Goal: Task Accomplishment & Management: Manage account settings

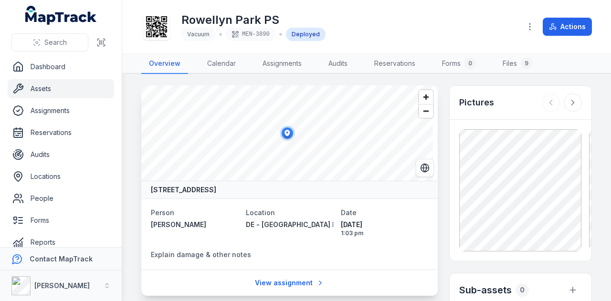
click at [63, 90] on link "Assets" at bounding box center [61, 88] width 106 height 19
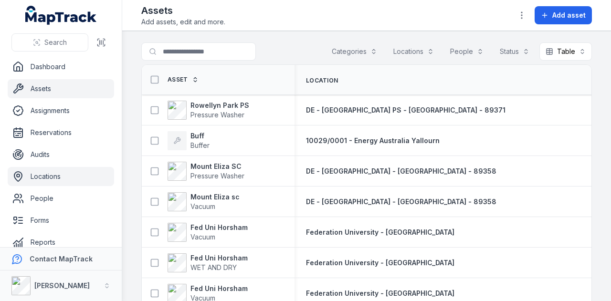
click at [60, 174] on link "Locations" at bounding box center [61, 176] width 106 height 19
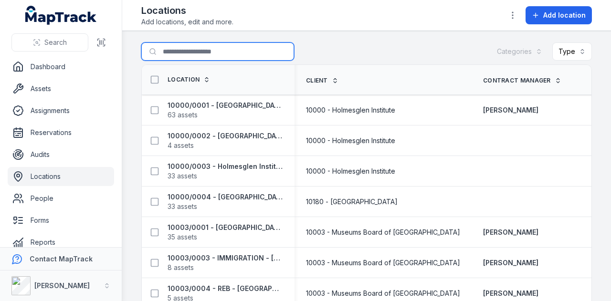
click at [216, 56] on input "Search for locations" at bounding box center [217, 52] width 153 height 18
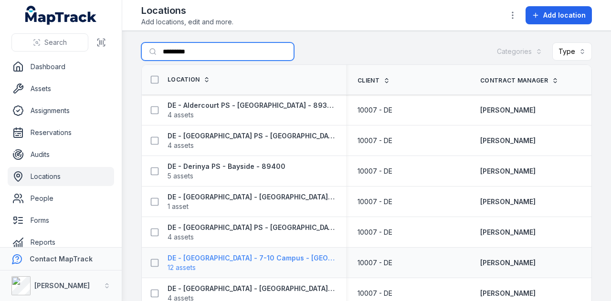
type input "*********"
click at [302, 258] on strong "DE - [GEOGRAPHIC_DATA] - 7-10 Campus - [GEOGRAPHIC_DATA] - 89337" at bounding box center [251, 259] width 167 height 10
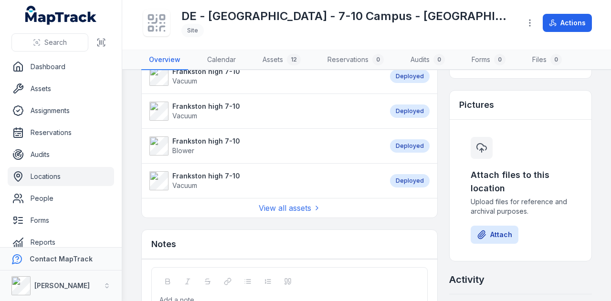
scroll to position [382, 0]
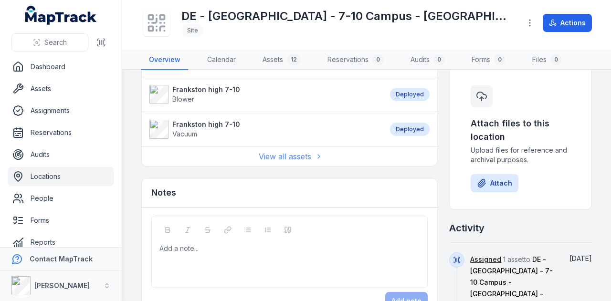
click at [306, 151] on link "View all assets" at bounding box center [290, 156] width 62 height 11
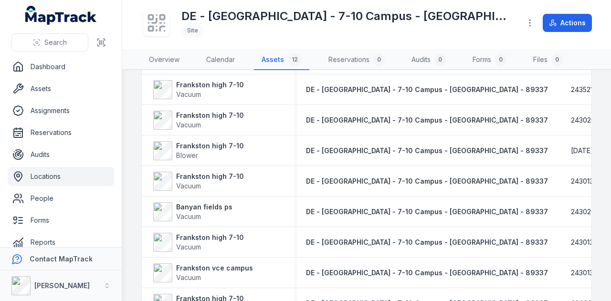
scroll to position [155, 0]
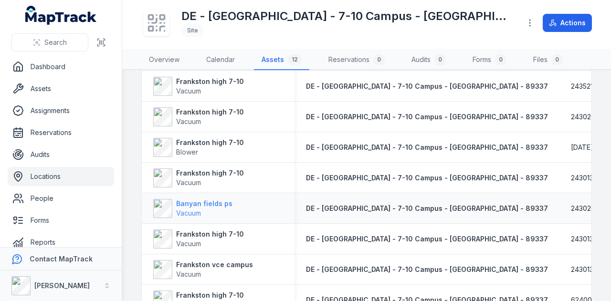
click at [213, 204] on strong "Banyan fields ps" at bounding box center [204, 204] width 56 height 10
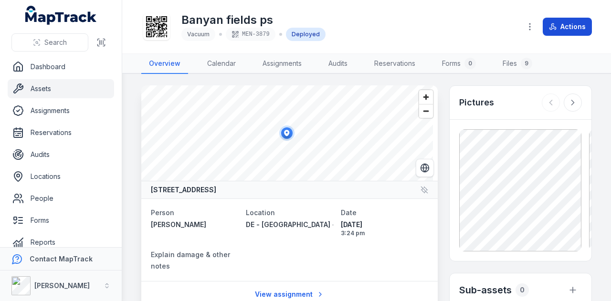
click at [555, 30] on icon at bounding box center [553, 27] width 8 height 8
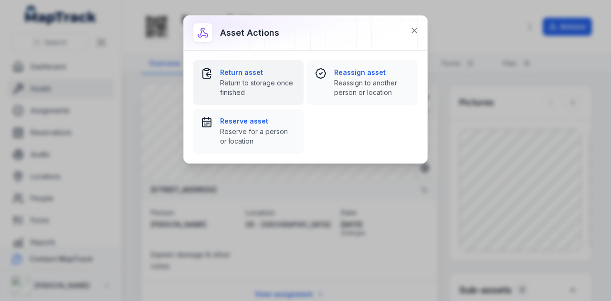
click at [234, 70] on strong "Return asset" at bounding box center [258, 73] width 76 height 10
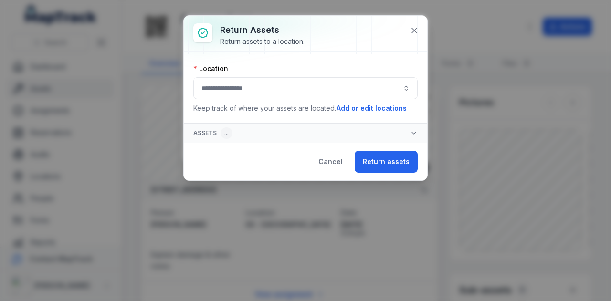
click at [310, 89] on button "button" at bounding box center [305, 88] width 224 height 22
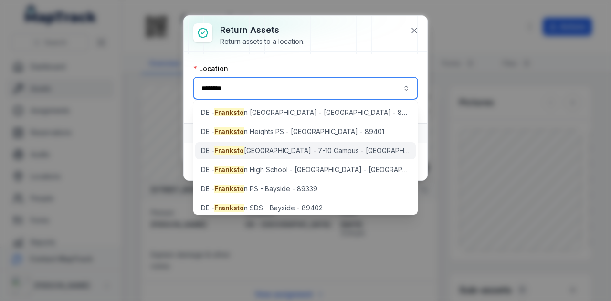
type input "********"
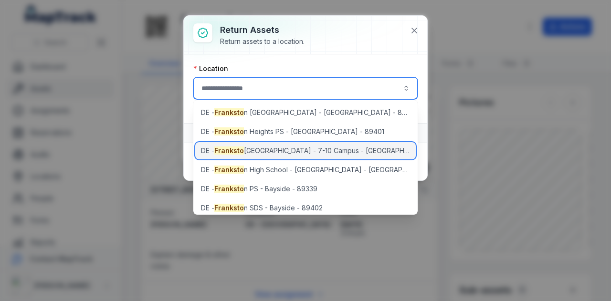
click at [348, 153] on span "DE - [GEOGRAPHIC_DATA] - 7-10 Campus - [GEOGRAPHIC_DATA] - 89337" at bounding box center [306, 151] width 210 height 10
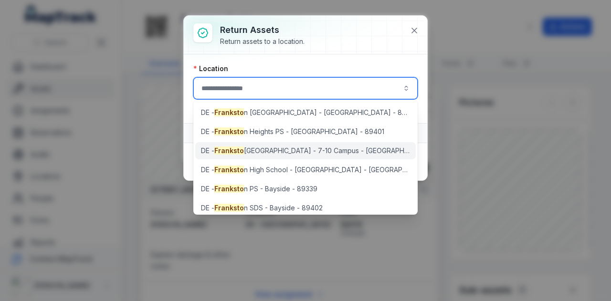
type input "**********"
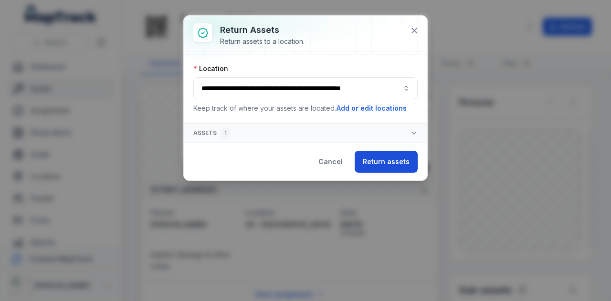
click at [375, 155] on button "Return assets" at bounding box center [386, 162] width 63 height 22
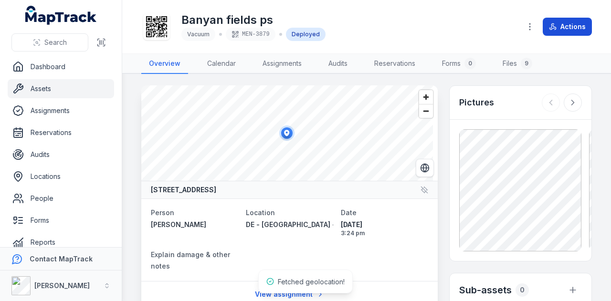
click at [556, 25] on icon at bounding box center [553, 27] width 8 height 8
